Goal: Information Seeking & Learning: Learn about a topic

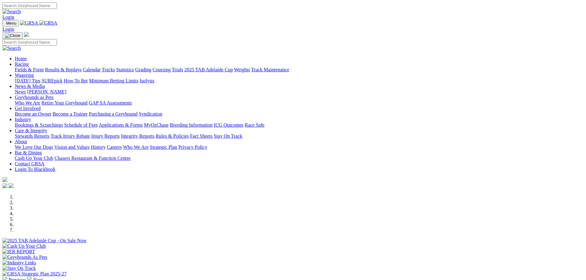
click at [29, 62] on link "Racing" at bounding box center [22, 64] width 14 height 5
click at [44, 67] on link "Fields & Form" at bounding box center [29, 69] width 29 height 5
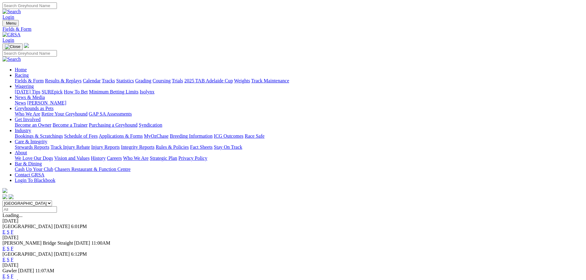
click at [52, 201] on select "South Australia New South Wales Northern Territory Queensland Tasmania Victoria…" at bounding box center [27, 204] width 50 height 6
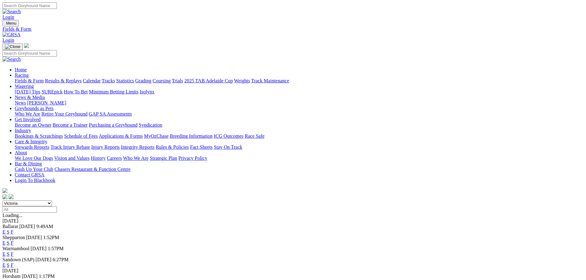
click at [52, 201] on select "South Australia New South Wales Northern Territory Queensland Tasmania Victoria…" at bounding box center [27, 204] width 50 height 6
select select "WA"
click at [52, 201] on select "South Australia New South Wales Northern Territory Queensland Tasmania Victoria…" at bounding box center [27, 204] width 50 height 6
click at [14, 229] on link "F" at bounding box center [12, 231] width 3 height 5
